Goal: Find specific page/section: Find specific page/section

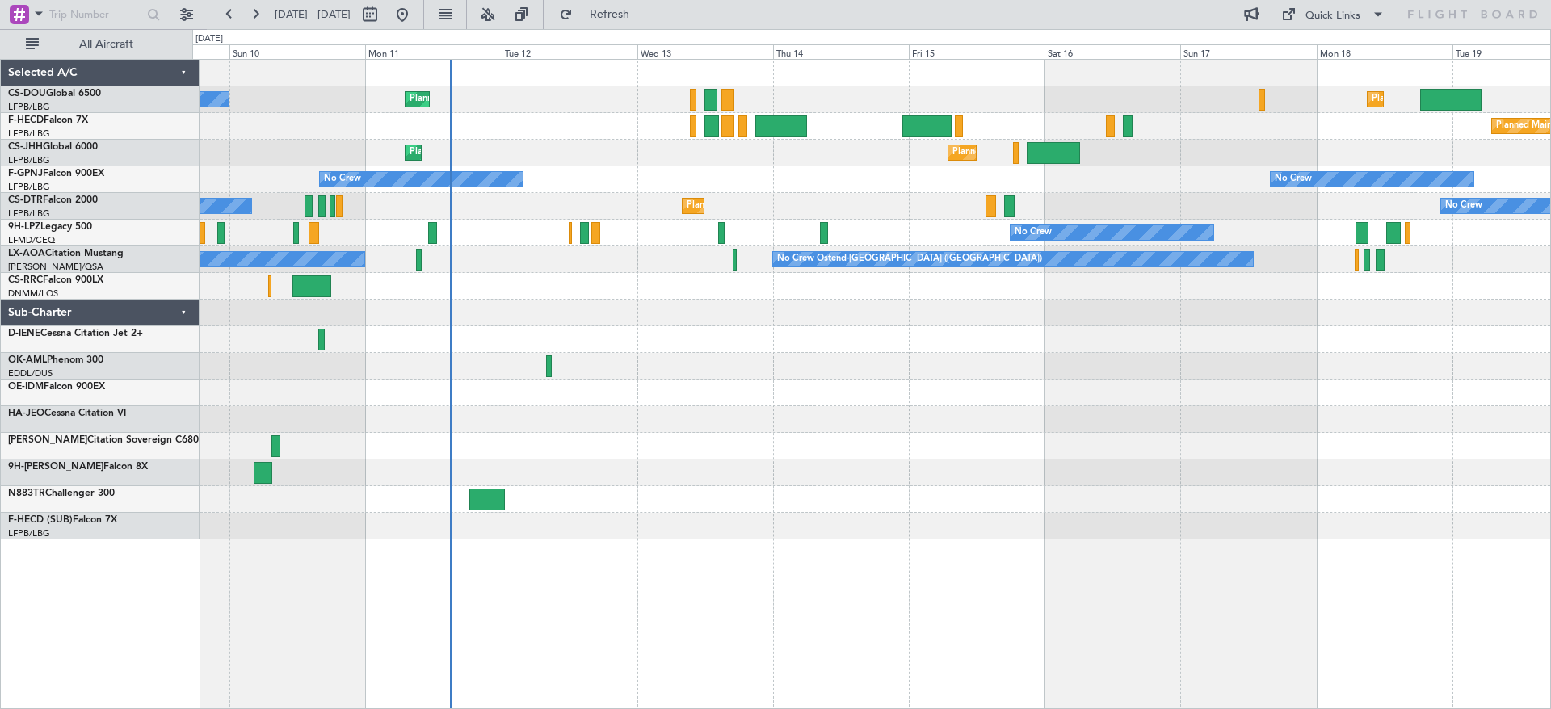
click at [586, 388] on div "Planned Maint [GEOGRAPHIC_DATA] ([GEOGRAPHIC_DATA]) No Crew Planned Maint [GEOG…" at bounding box center [871, 300] width 1358 height 480
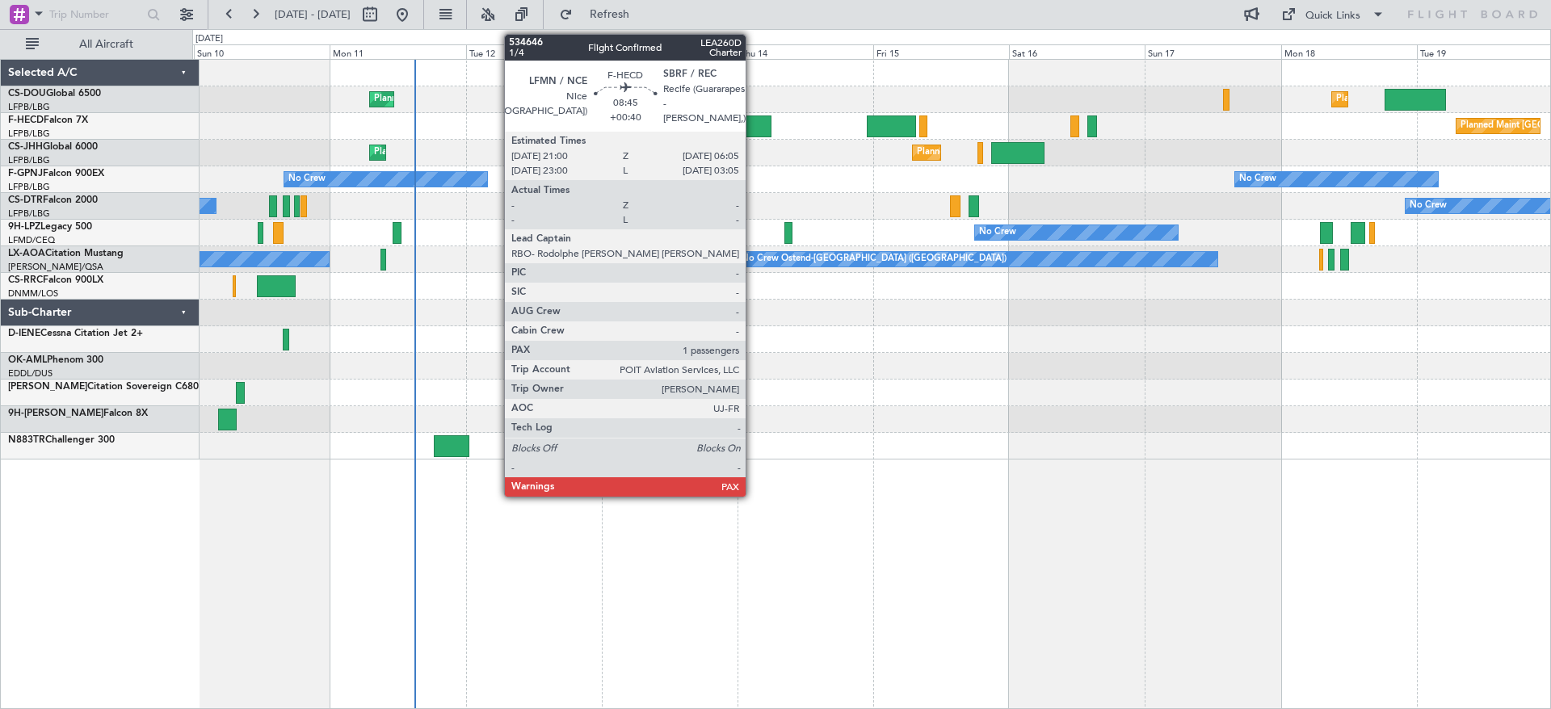
click at [753, 128] on div at bounding box center [746, 126] width 52 height 22
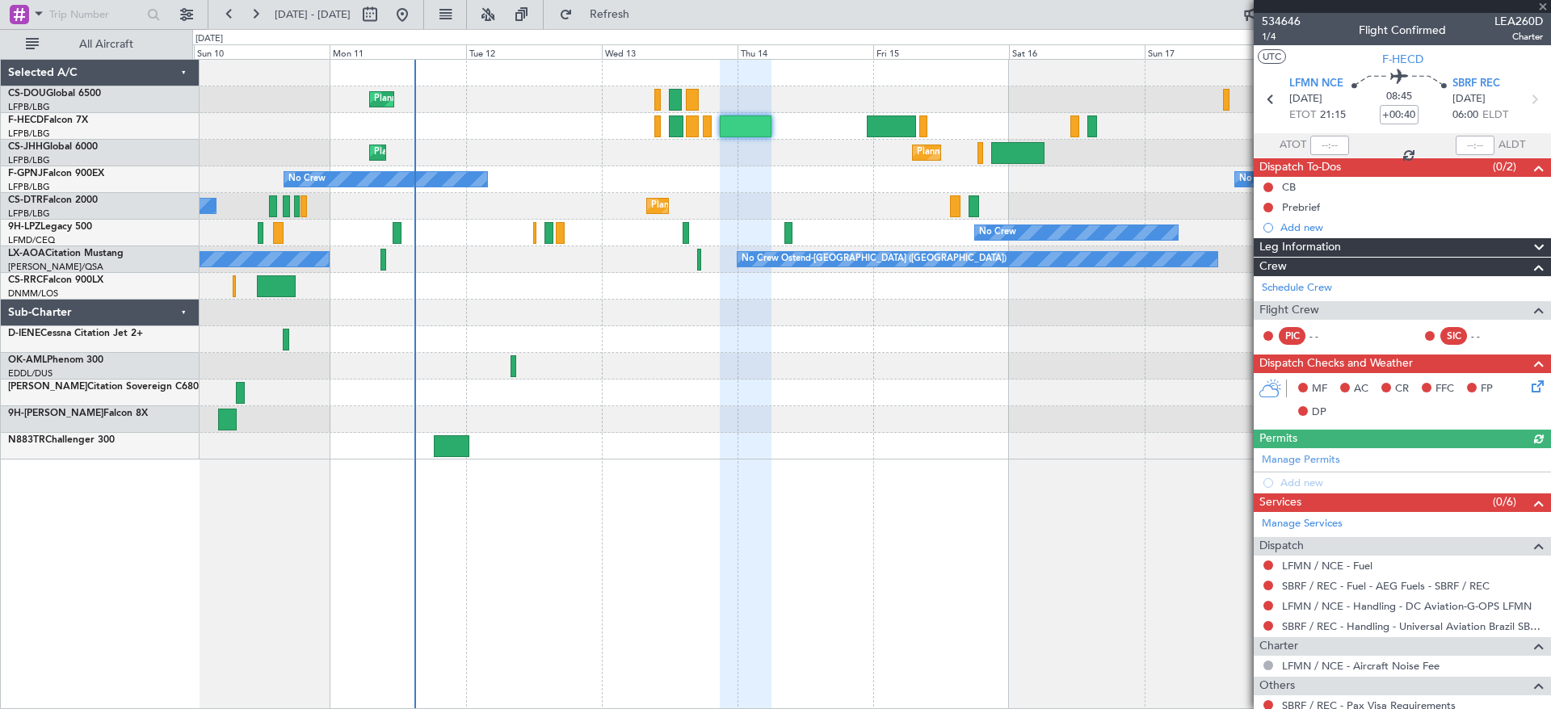
scroll to position [81, 0]
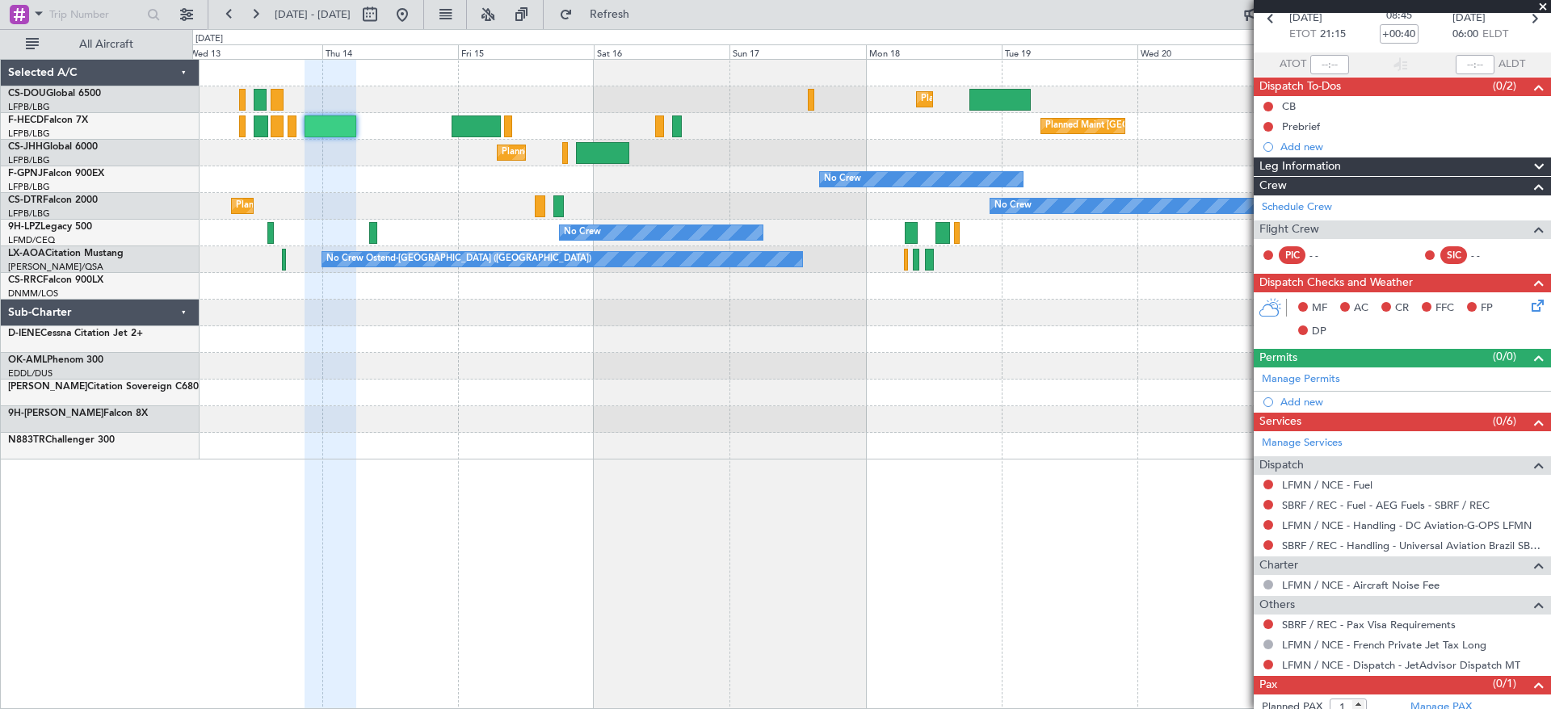
click at [498, 413] on div "Planned Maint [GEOGRAPHIC_DATA] ([GEOGRAPHIC_DATA]) Planned Maint [GEOGRAPHIC_D…" at bounding box center [871, 260] width 1358 height 400
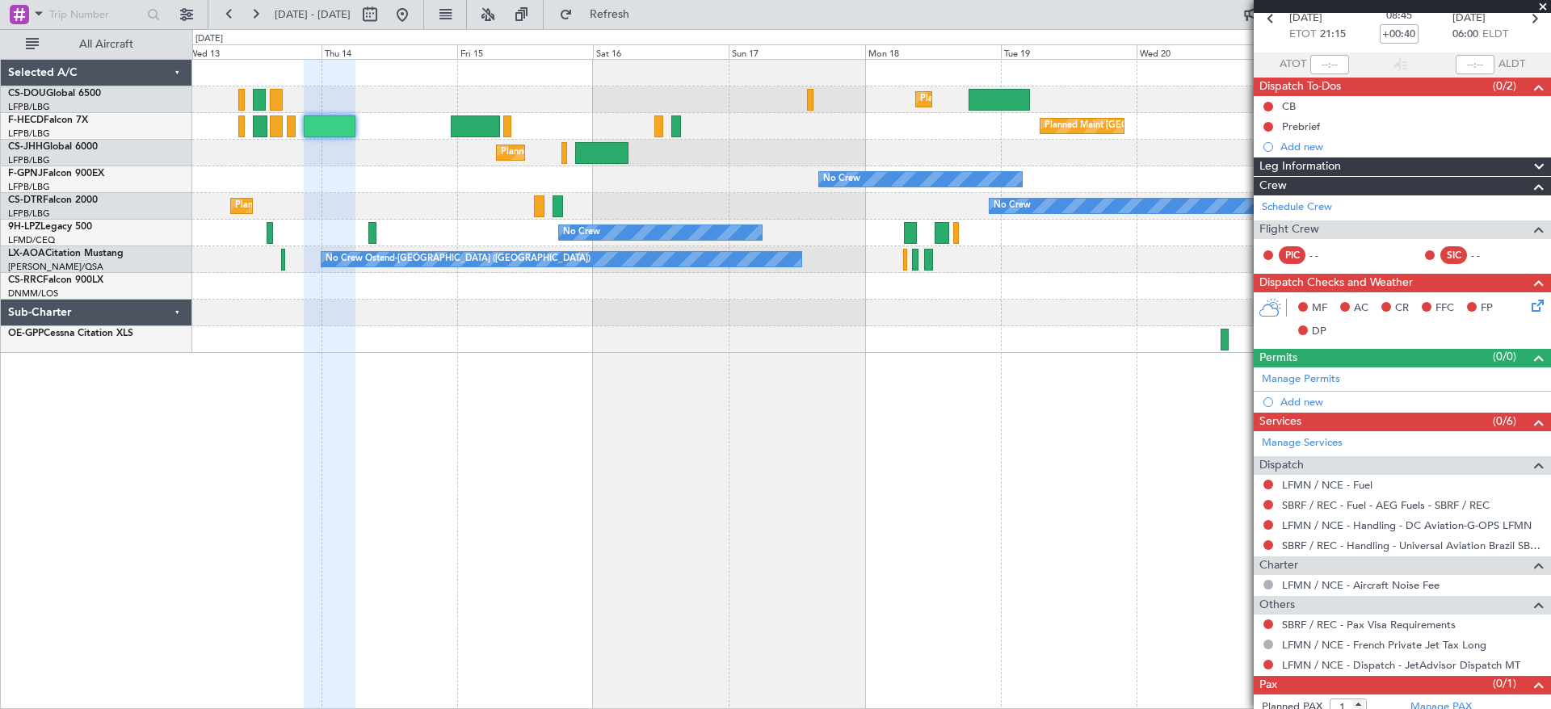
click at [549, 178] on div "No Crew No Crew No Crew" at bounding box center [871, 179] width 1358 height 27
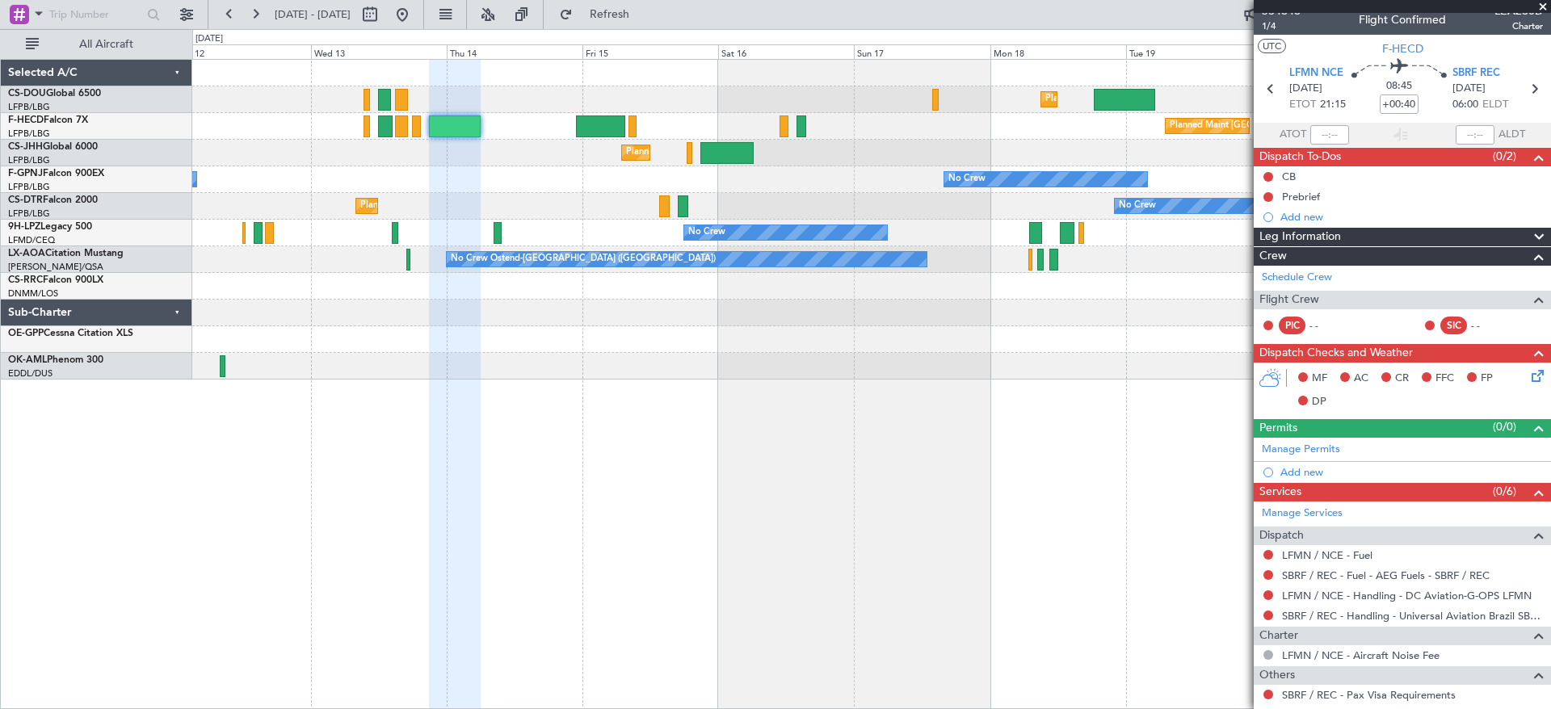
scroll to position [0, 0]
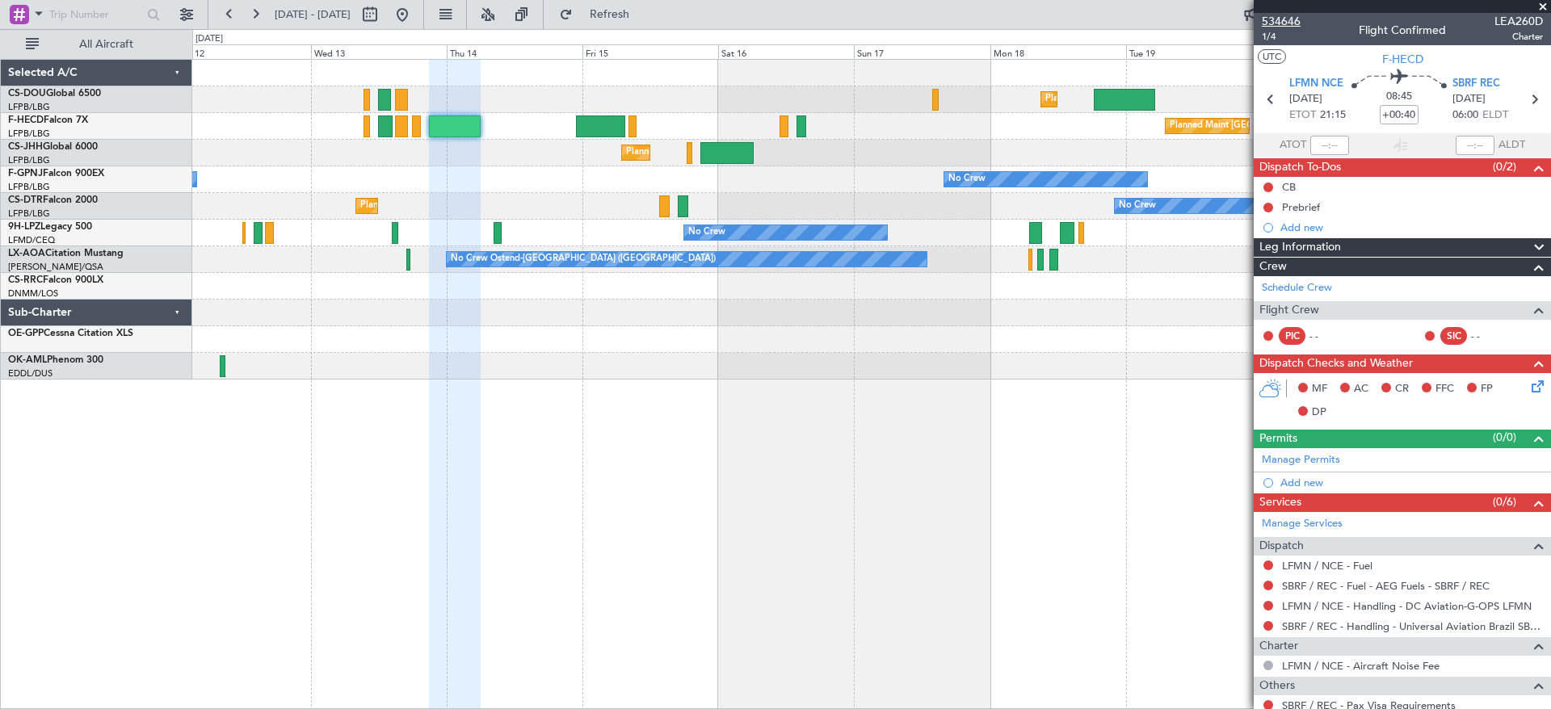
click at [1297, 22] on span "534646" at bounding box center [1281, 21] width 39 height 17
click at [626, 80] on div at bounding box center [871, 73] width 1358 height 27
click at [884, 285] on div "Planned Maint [GEOGRAPHIC_DATA] ([GEOGRAPHIC_DATA]) Planned Maint [GEOGRAPHIC_D…" at bounding box center [871, 220] width 1358 height 320
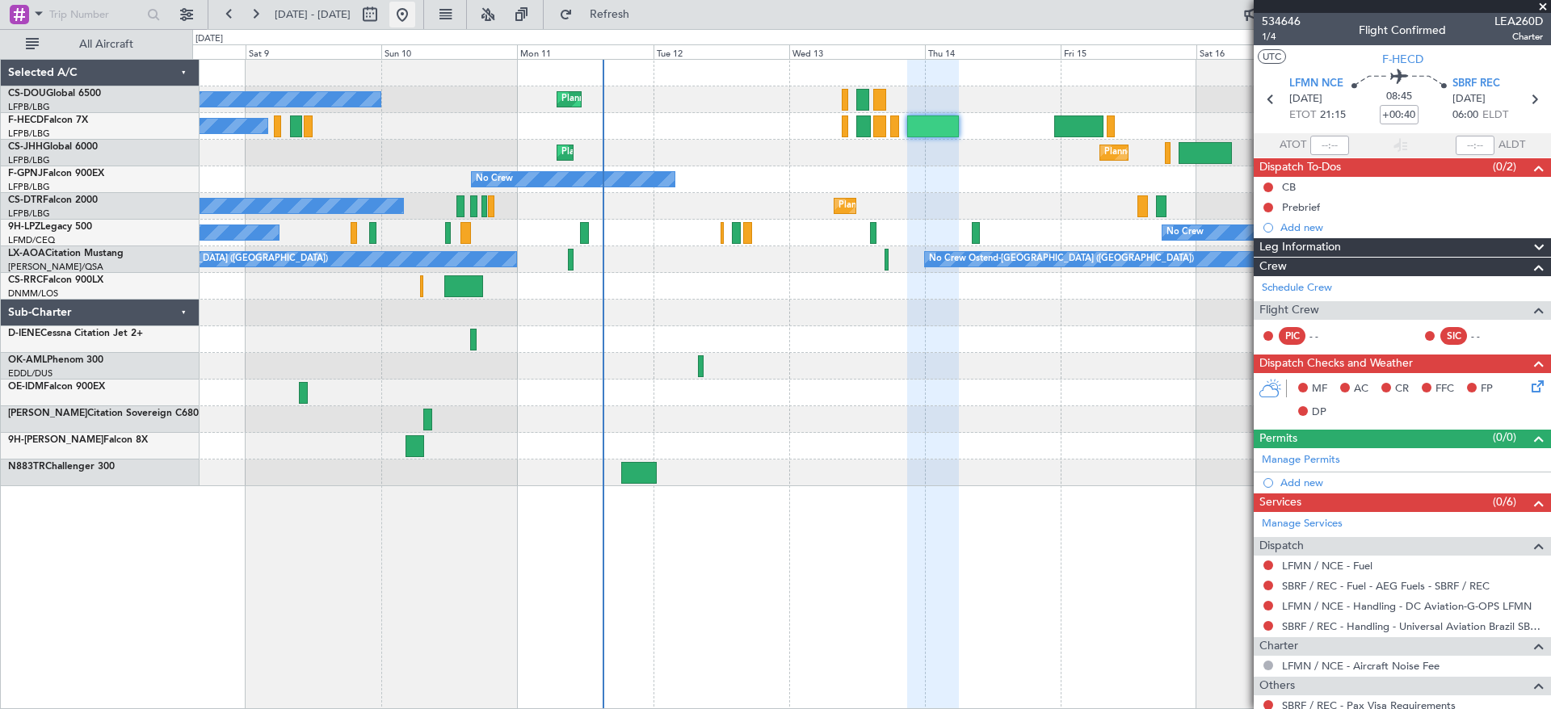
click at [415, 7] on button at bounding box center [402, 15] width 26 height 26
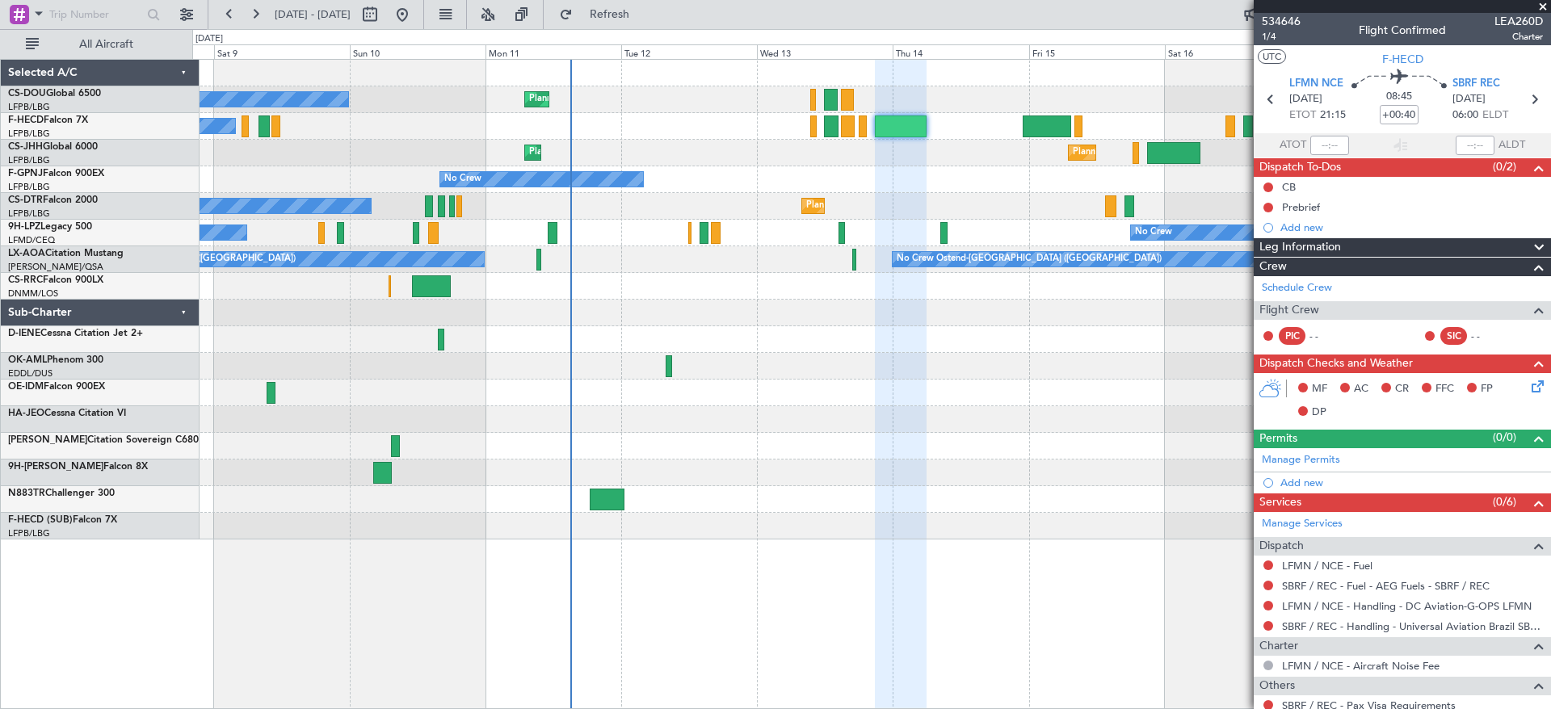
click at [689, 319] on div "Planned Maint [GEOGRAPHIC_DATA] ([GEOGRAPHIC_DATA]) No Crew Planned Maint [GEOG…" at bounding box center [871, 300] width 1358 height 480
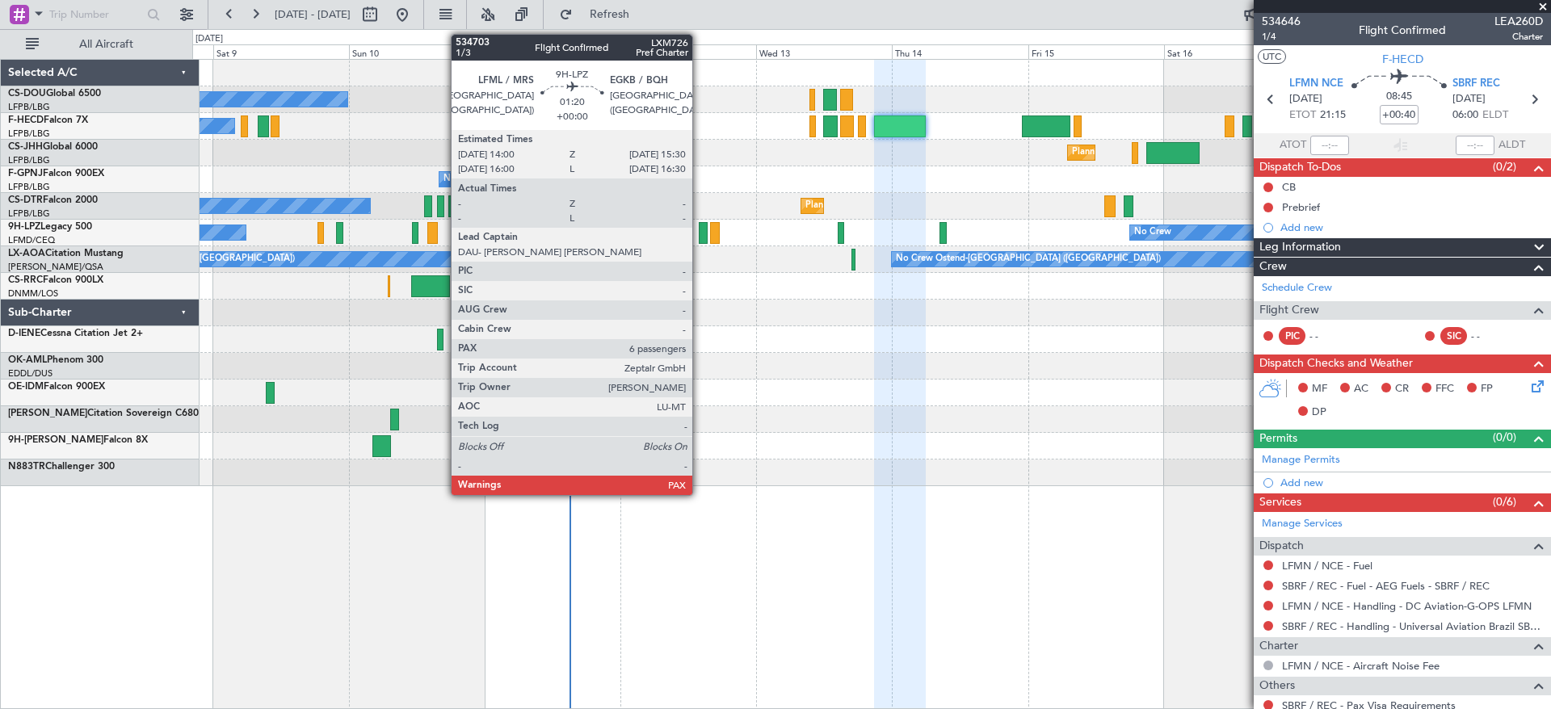
click at [699, 236] on div at bounding box center [703, 233] width 9 height 22
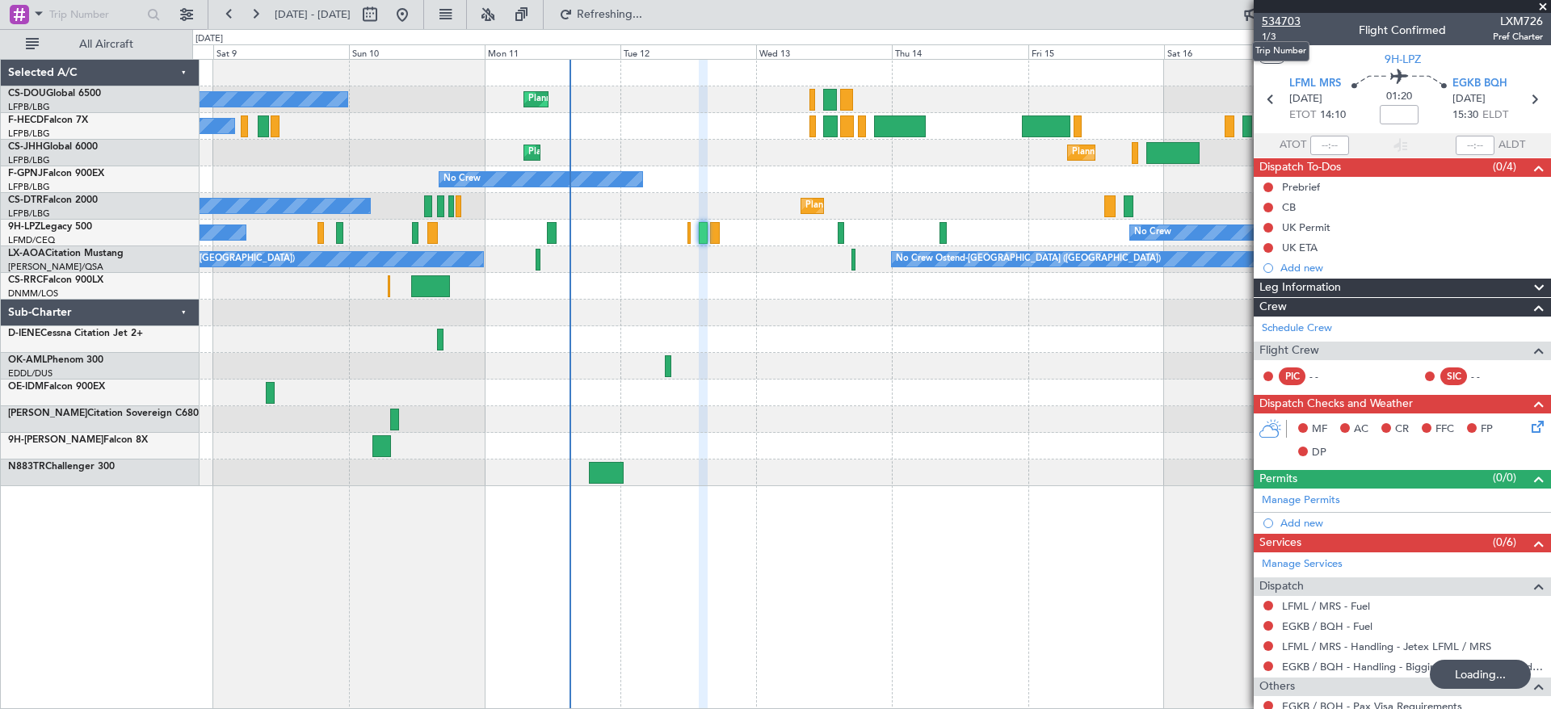
click at [1283, 16] on span "534703" at bounding box center [1281, 21] width 39 height 17
click at [1543, 1] on span at bounding box center [1542, 7] width 16 height 15
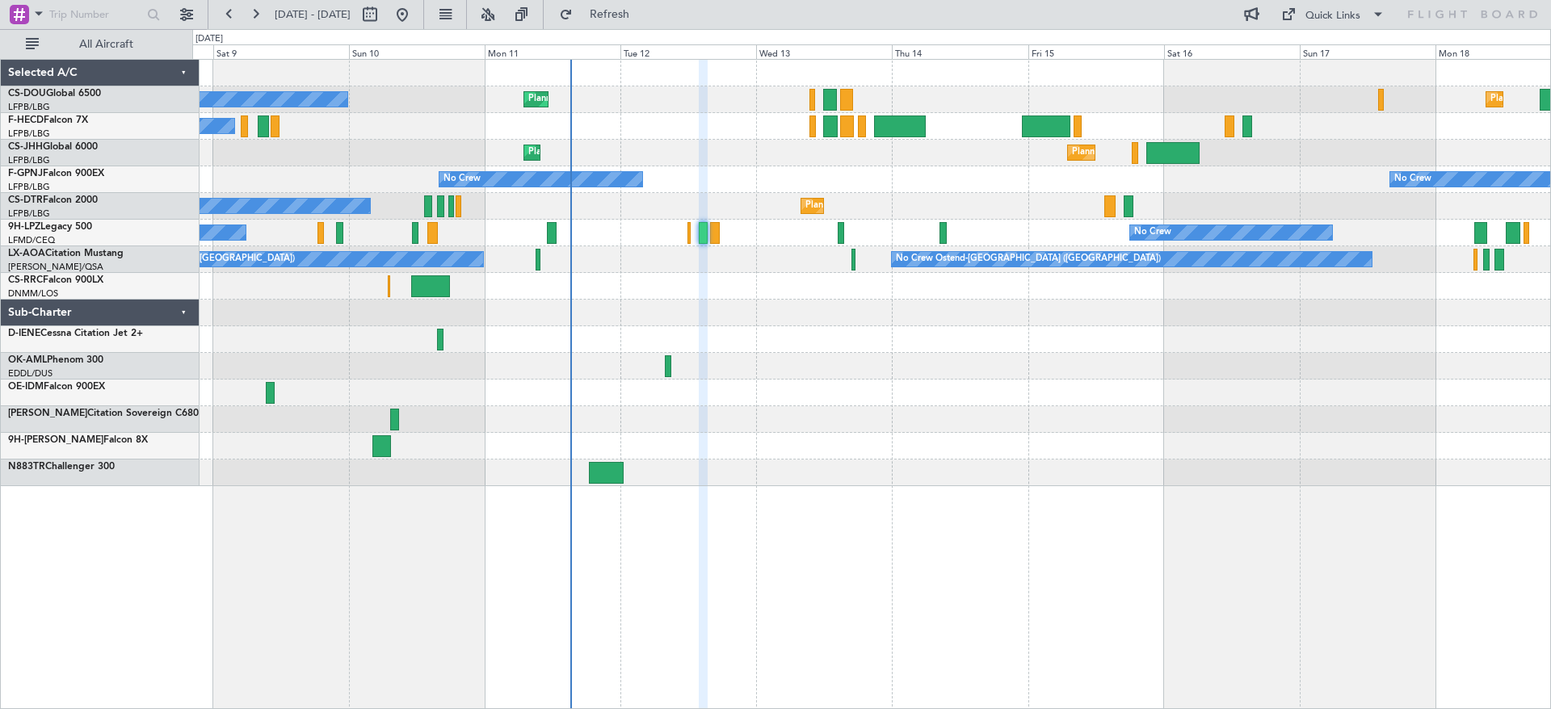
type input "0"
click at [1378, 19] on span at bounding box center [1377, 14] width 19 height 19
click at [1322, 90] on button "Crew Board" at bounding box center [1333, 92] width 121 height 39
